Goal: Task Accomplishment & Management: Use online tool/utility

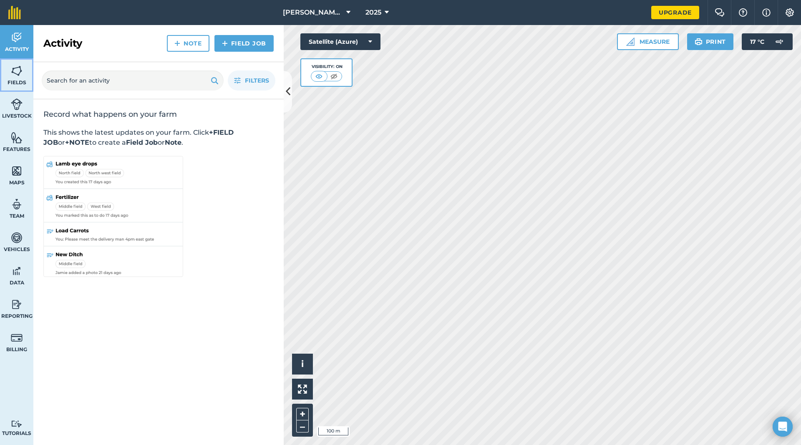
click at [15, 74] on img at bounding box center [17, 71] width 12 height 13
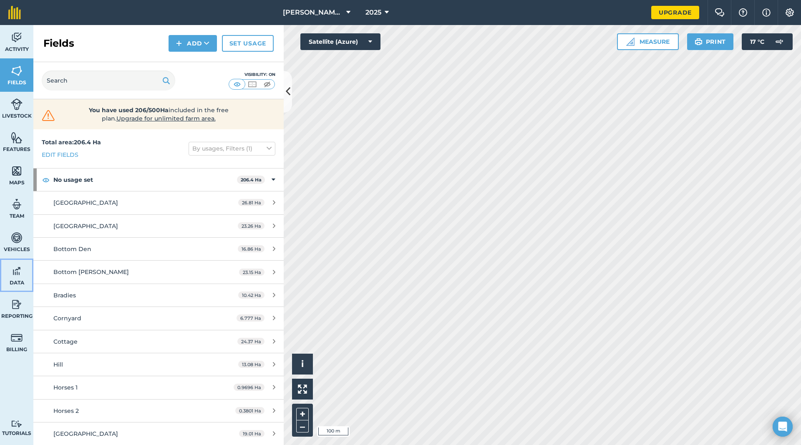
click at [16, 279] on span "Data" at bounding box center [16, 282] width 33 height 7
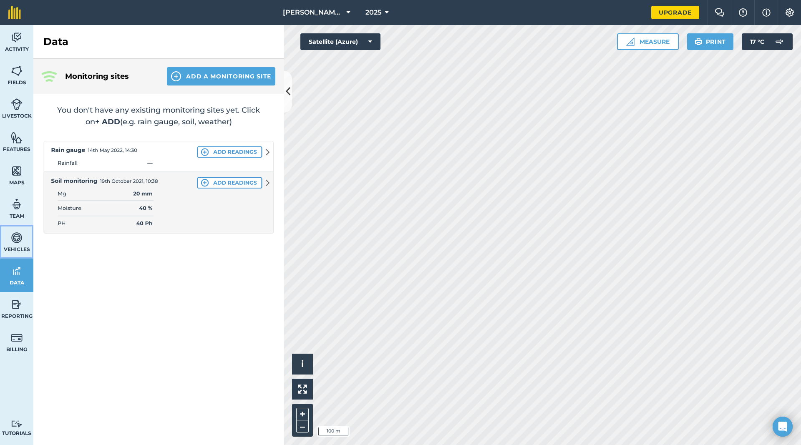
click at [11, 237] on img at bounding box center [17, 237] width 12 height 13
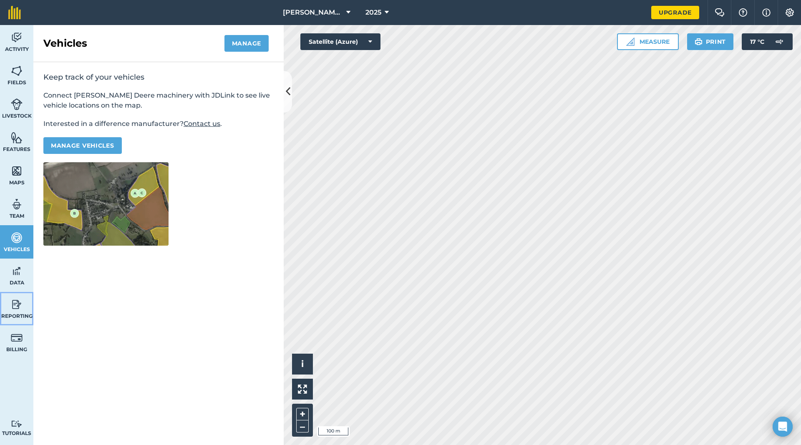
click at [5, 308] on link "Reporting" at bounding box center [16, 308] width 33 height 33
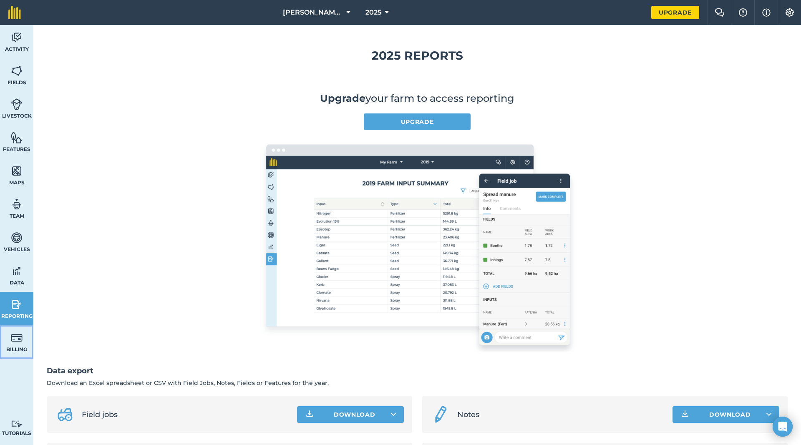
click at [15, 342] on img at bounding box center [17, 337] width 12 height 13
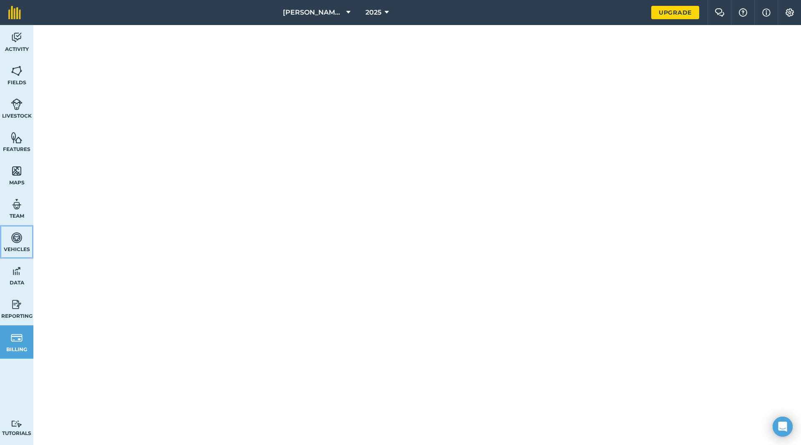
click at [18, 240] on img at bounding box center [17, 237] width 12 height 13
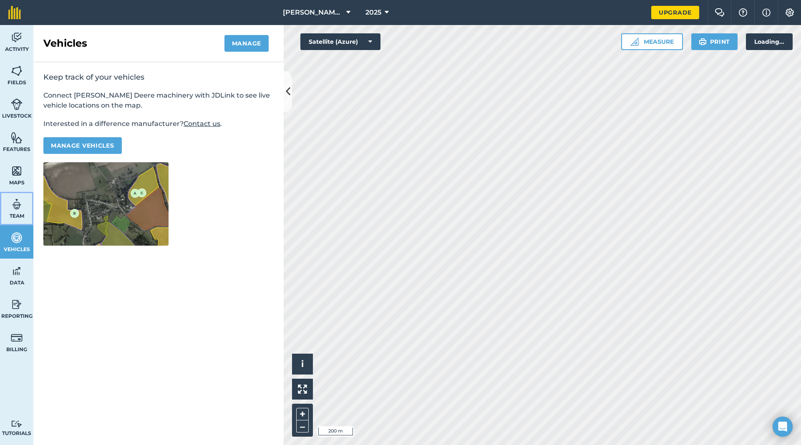
click at [14, 205] on img at bounding box center [17, 204] width 12 height 13
select select "MEMBER"
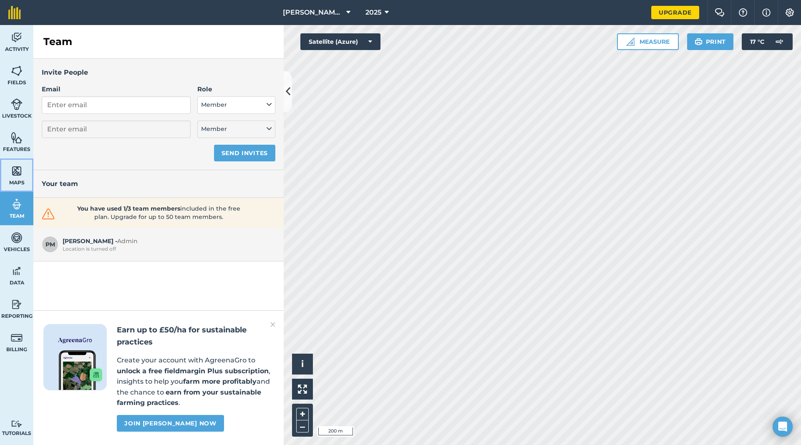
click at [12, 174] on img at bounding box center [17, 171] width 12 height 13
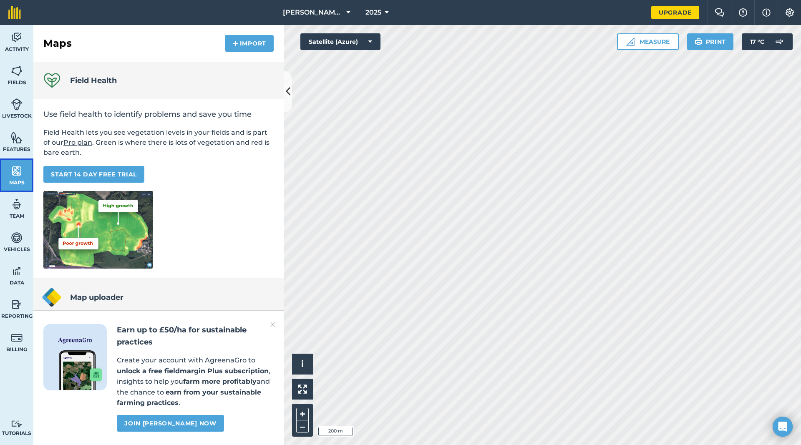
click at [14, 167] on img at bounding box center [17, 171] width 12 height 13
click at [19, 144] on link "Features" at bounding box center [16, 141] width 33 height 33
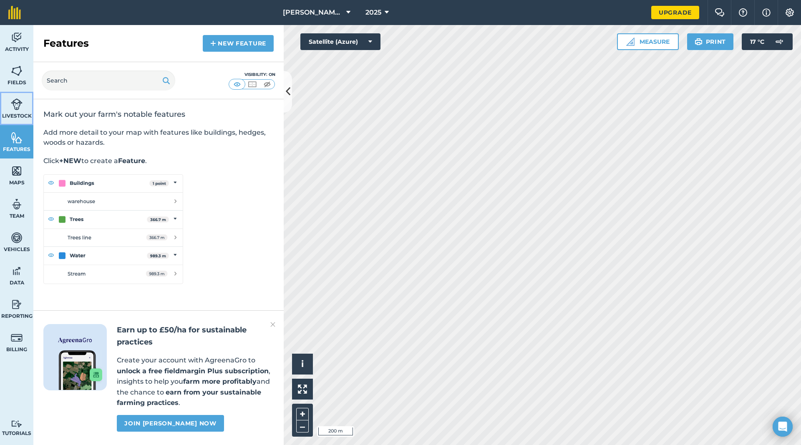
click at [14, 110] on link "Livestock" at bounding box center [16, 108] width 33 height 33
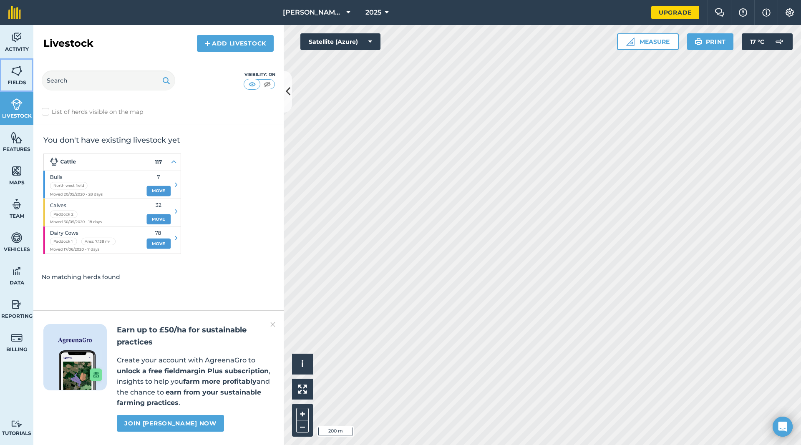
click at [16, 79] on span "Fields" at bounding box center [16, 82] width 33 height 7
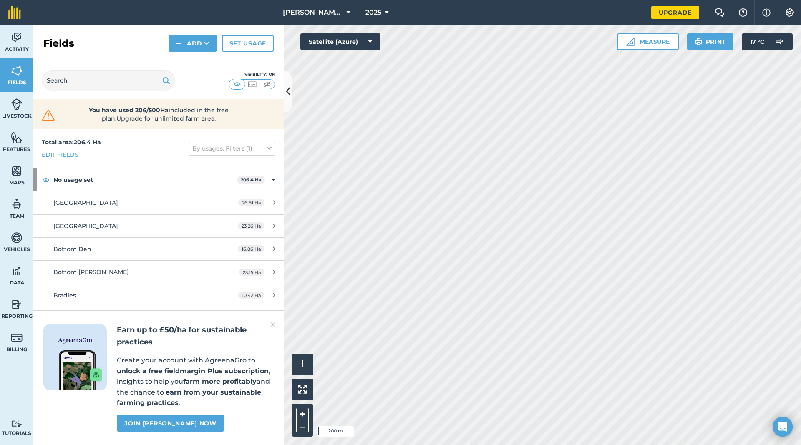
click at [274, 326] on img at bounding box center [272, 324] width 5 height 10
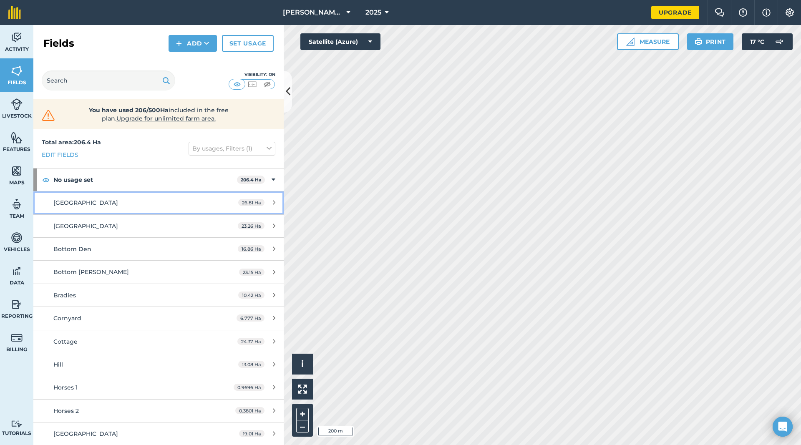
click at [91, 202] on div "[GEOGRAPHIC_DATA]" at bounding box center [131, 202] width 157 height 9
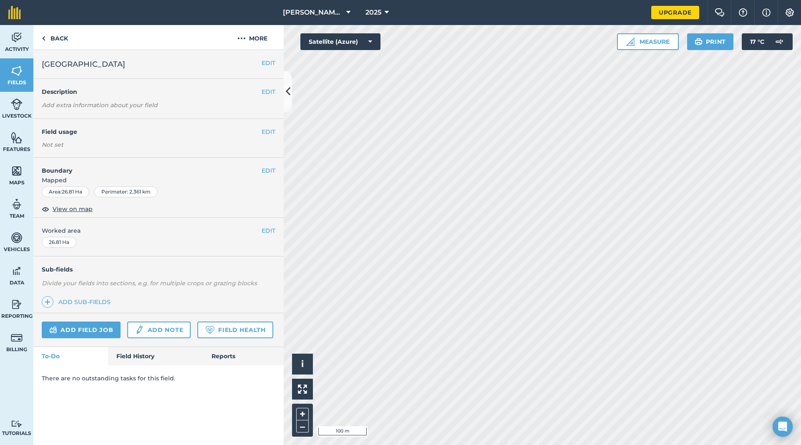
click at [95, 98] on div "EDIT Description Add extra information about your field" at bounding box center [158, 99] width 250 height 40
click at [269, 231] on button "EDIT" at bounding box center [268, 230] width 14 height 9
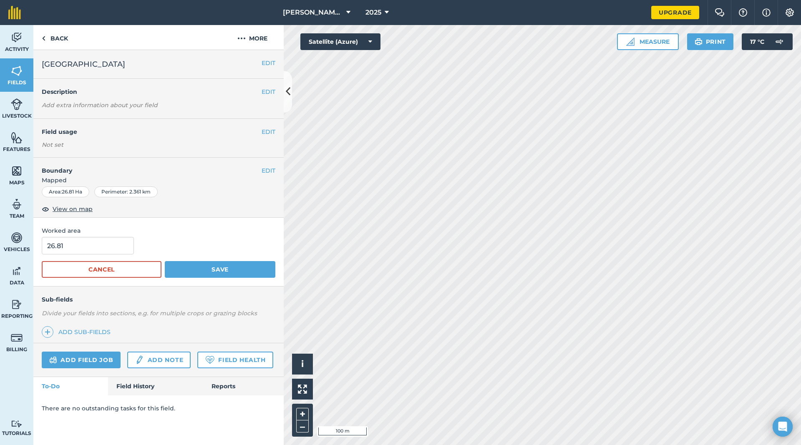
click at [119, 315] on em "Divide your fields into sections, e.g. for multiple crops or grazing blocks" at bounding box center [149, 313] width 215 height 8
click at [86, 333] on link "Add sub-fields" at bounding box center [78, 332] width 72 height 12
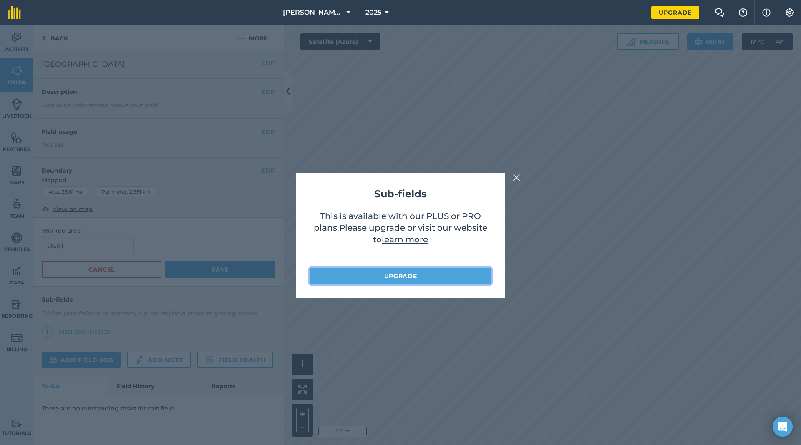
click at [416, 276] on link "Upgrade" at bounding box center [400, 276] width 182 height 17
